Goal: Information Seeking & Learning: Learn about a topic

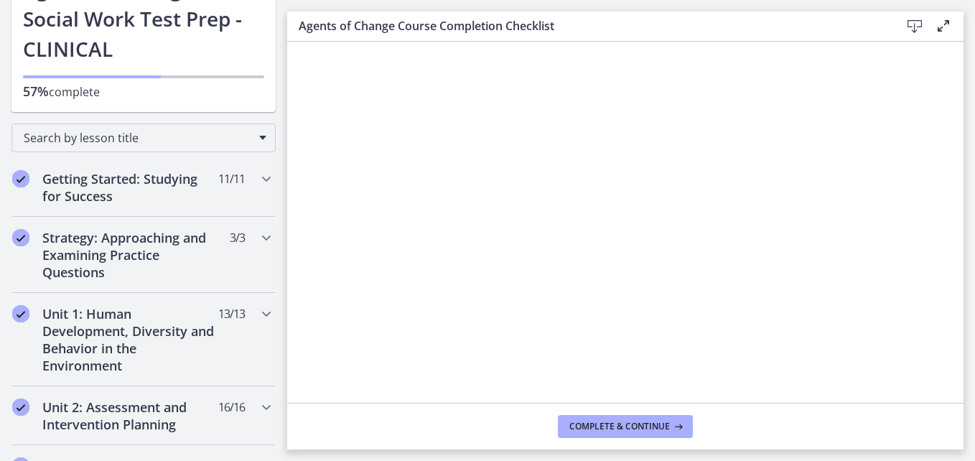
scroll to position [178, 0]
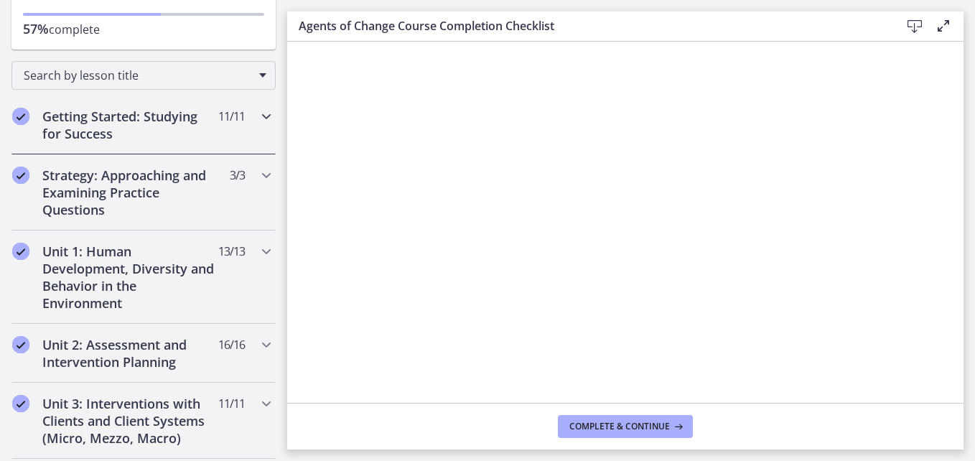
click at [173, 132] on h2 "Getting Started: Studying for Success" at bounding box center [129, 125] width 175 height 34
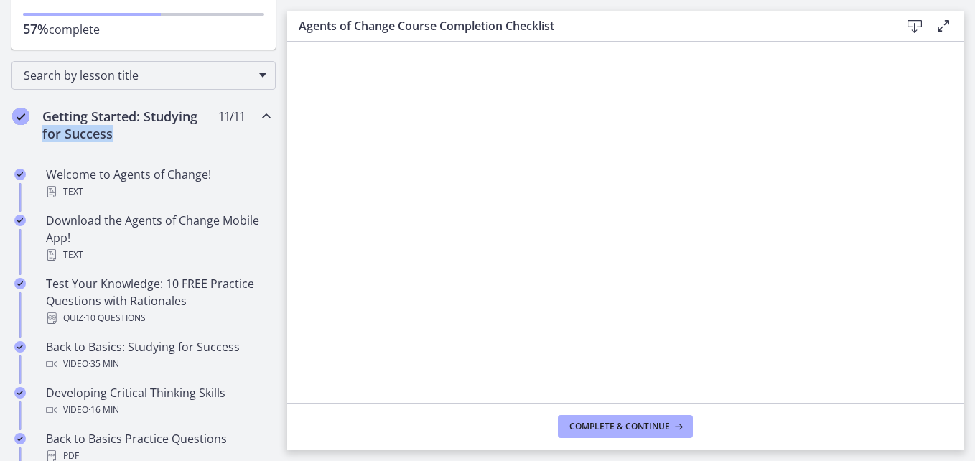
drag, startPoint x: 276, startPoint y: 123, endPoint x: 276, endPoint y: 131, distance: 8.6
click at [276, 131] on div "Getting Started: Studying for Success 11 / 11 Completed" at bounding box center [143, 124] width 287 height 59
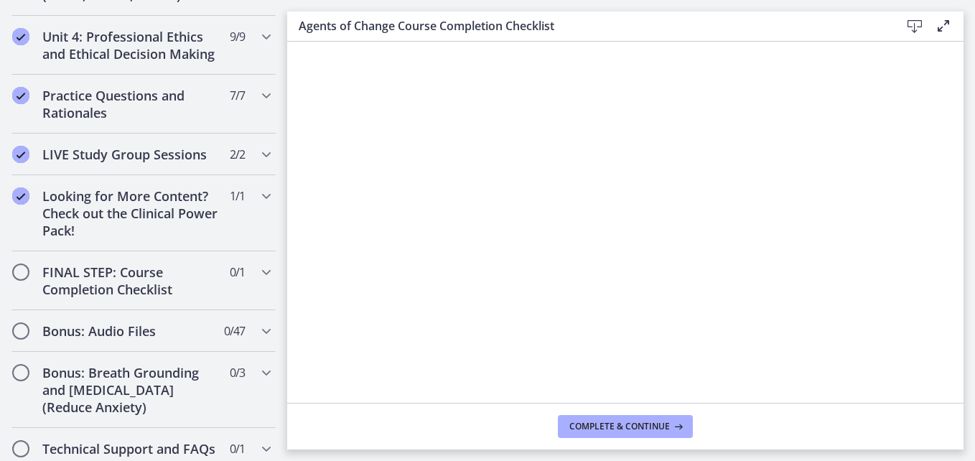
scroll to position [625, 0]
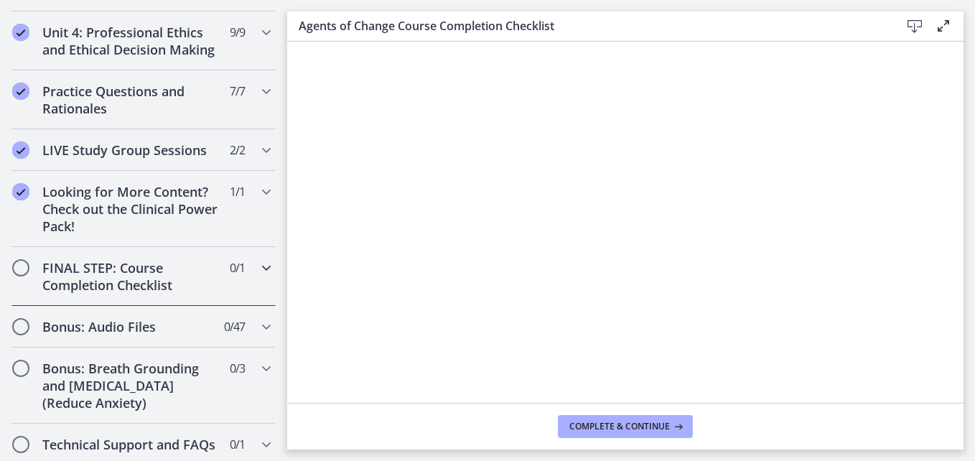
click at [146, 287] on h2 "FINAL STEP: Course Completion Checklist" at bounding box center [129, 276] width 175 height 34
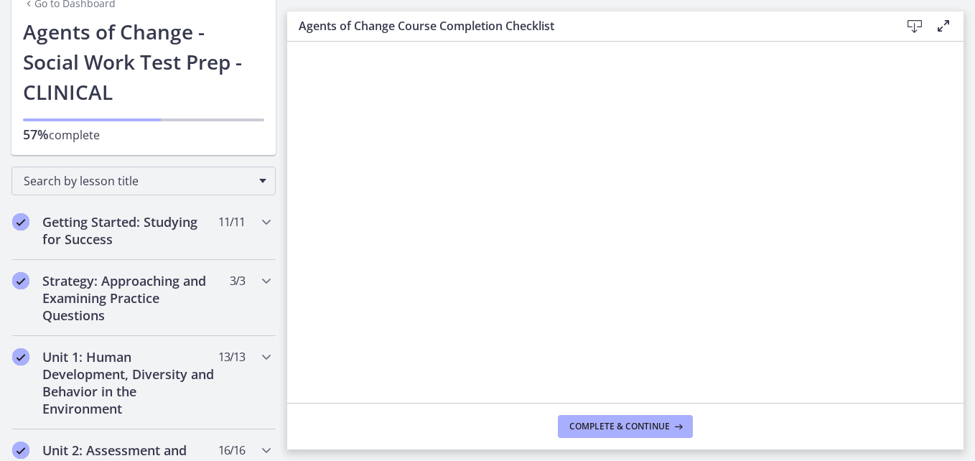
scroll to position [132, 0]
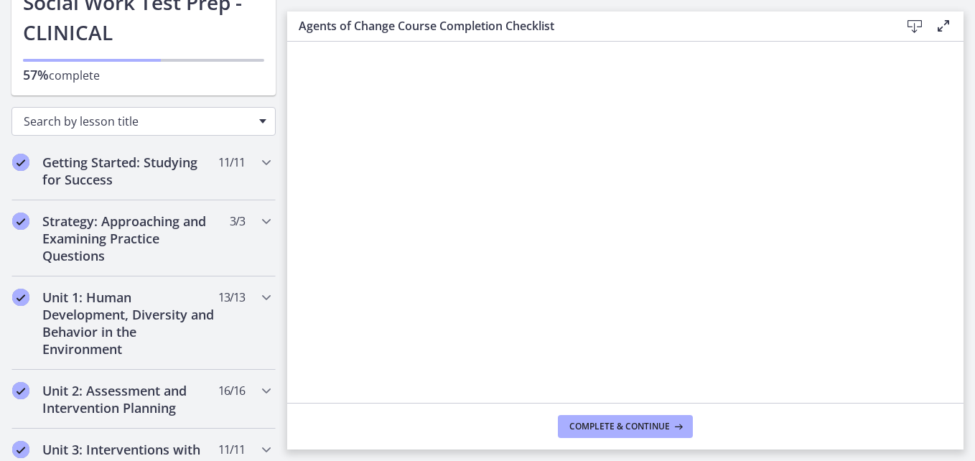
click at [250, 125] on div "Search by lesson title" at bounding box center [143, 121] width 264 height 29
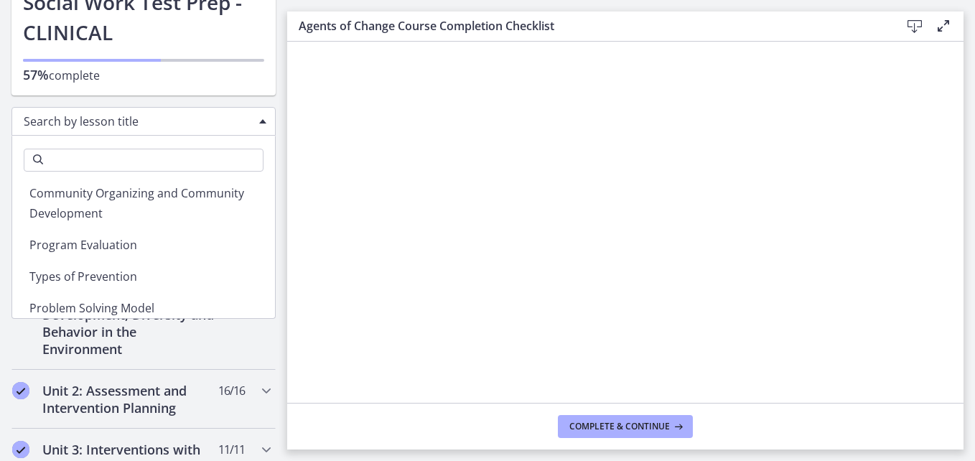
scroll to position [2166, 0]
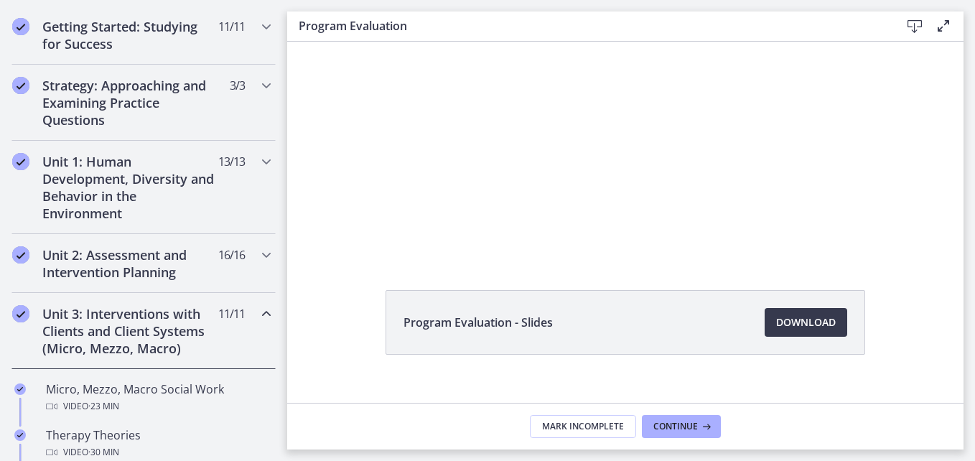
scroll to position [91, 0]
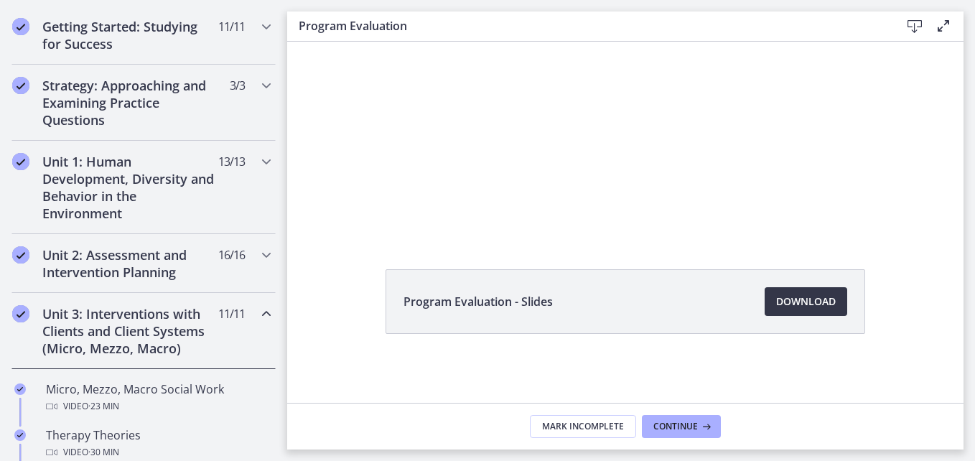
click at [809, 306] on span "Download Opens in a new window" at bounding box center [806, 301] width 60 height 17
